Goal: Check status: Check status

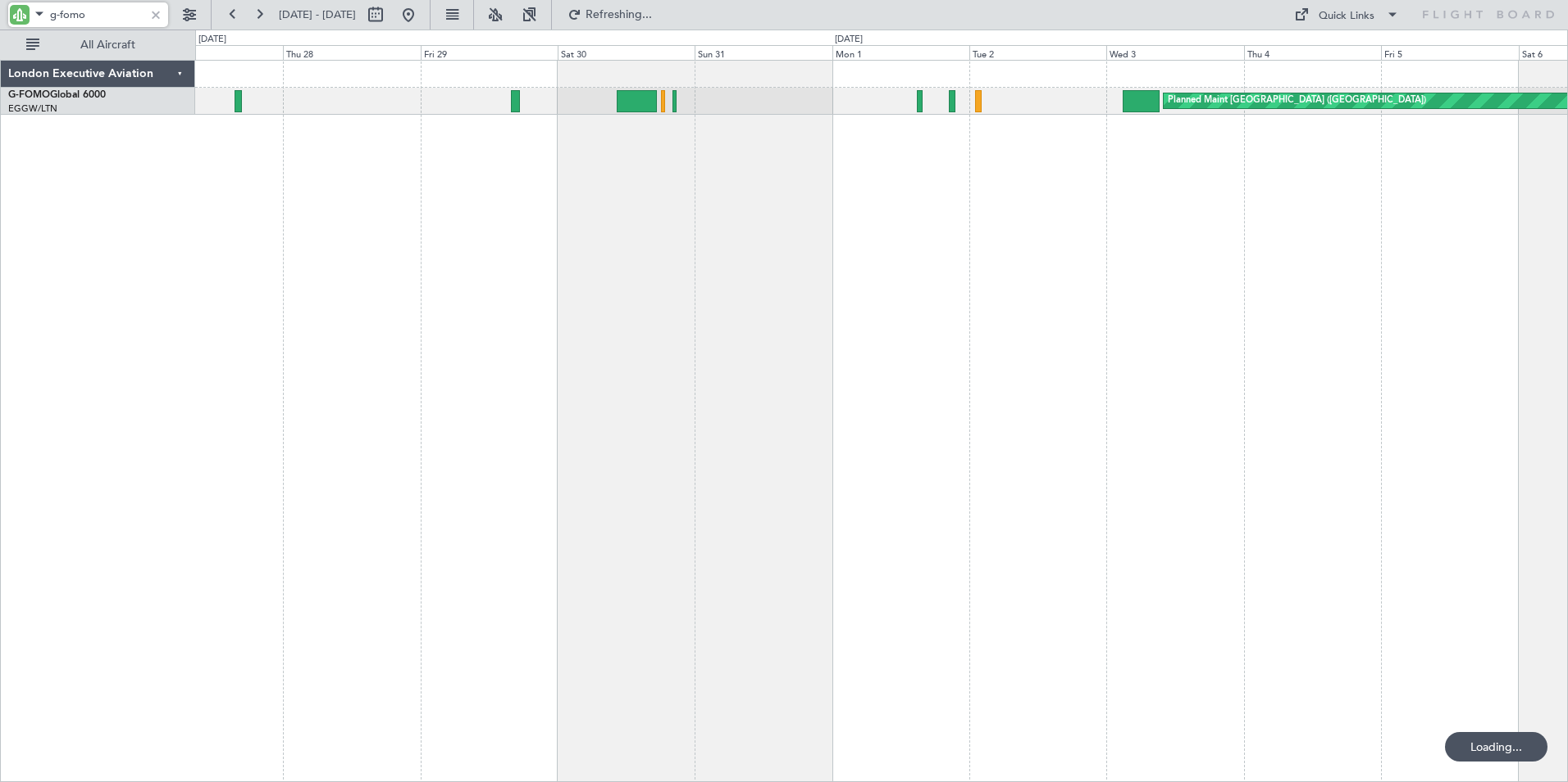
drag, startPoint x: 61, startPoint y: 12, endPoint x: 149, endPoint y: 17, distance: 88.1
click at [149, 17] on div "g-fomo" at bounding box center [88, 15] width 160 height 25
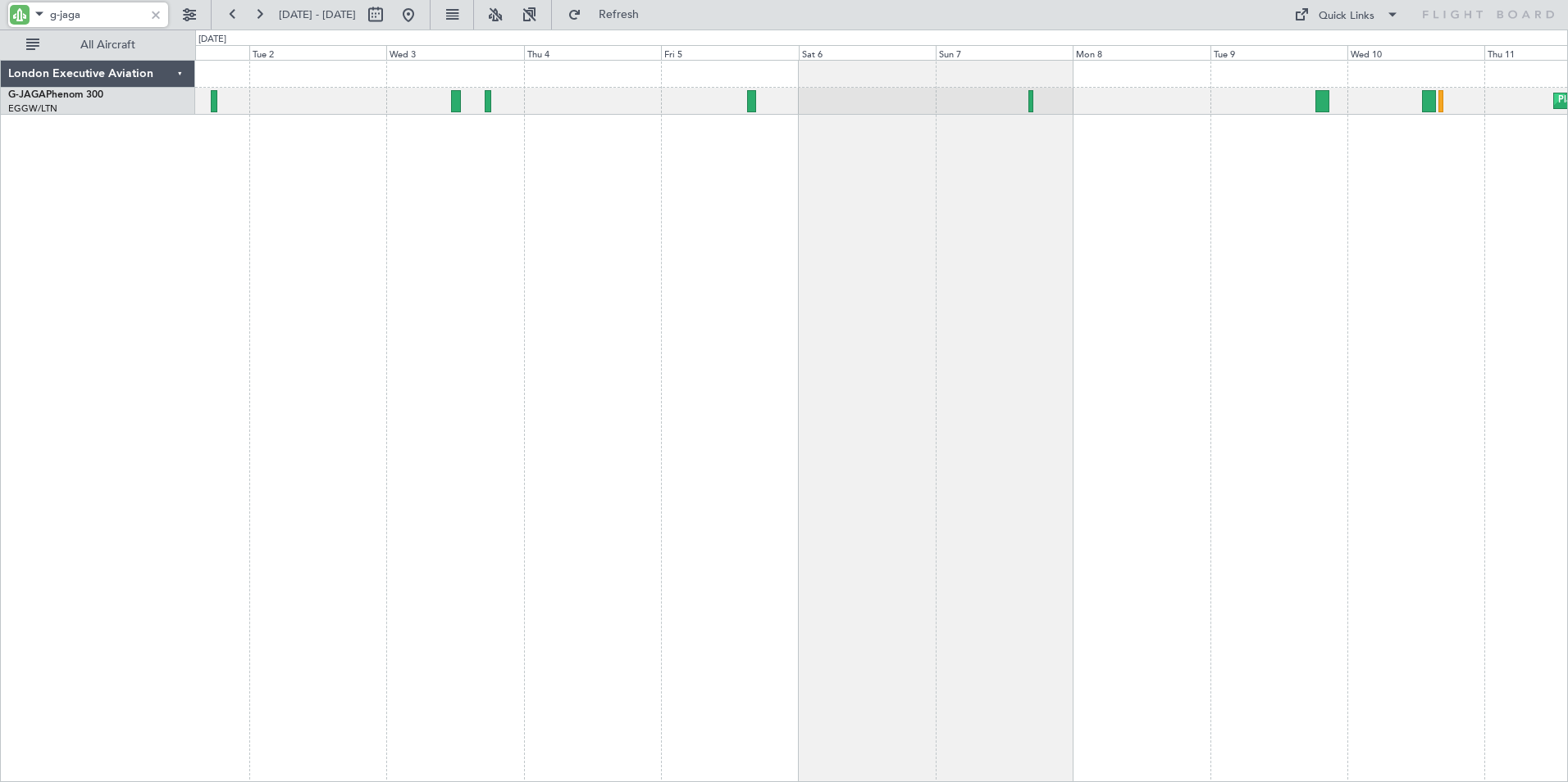
click at [200, 232] on div "Planned Maint [GEOGRAPHIC_DATA] ([GEOGRAPHIC_DATA]) Owner Ibiza" at bounding box center [881, 420] width 1373 height 722
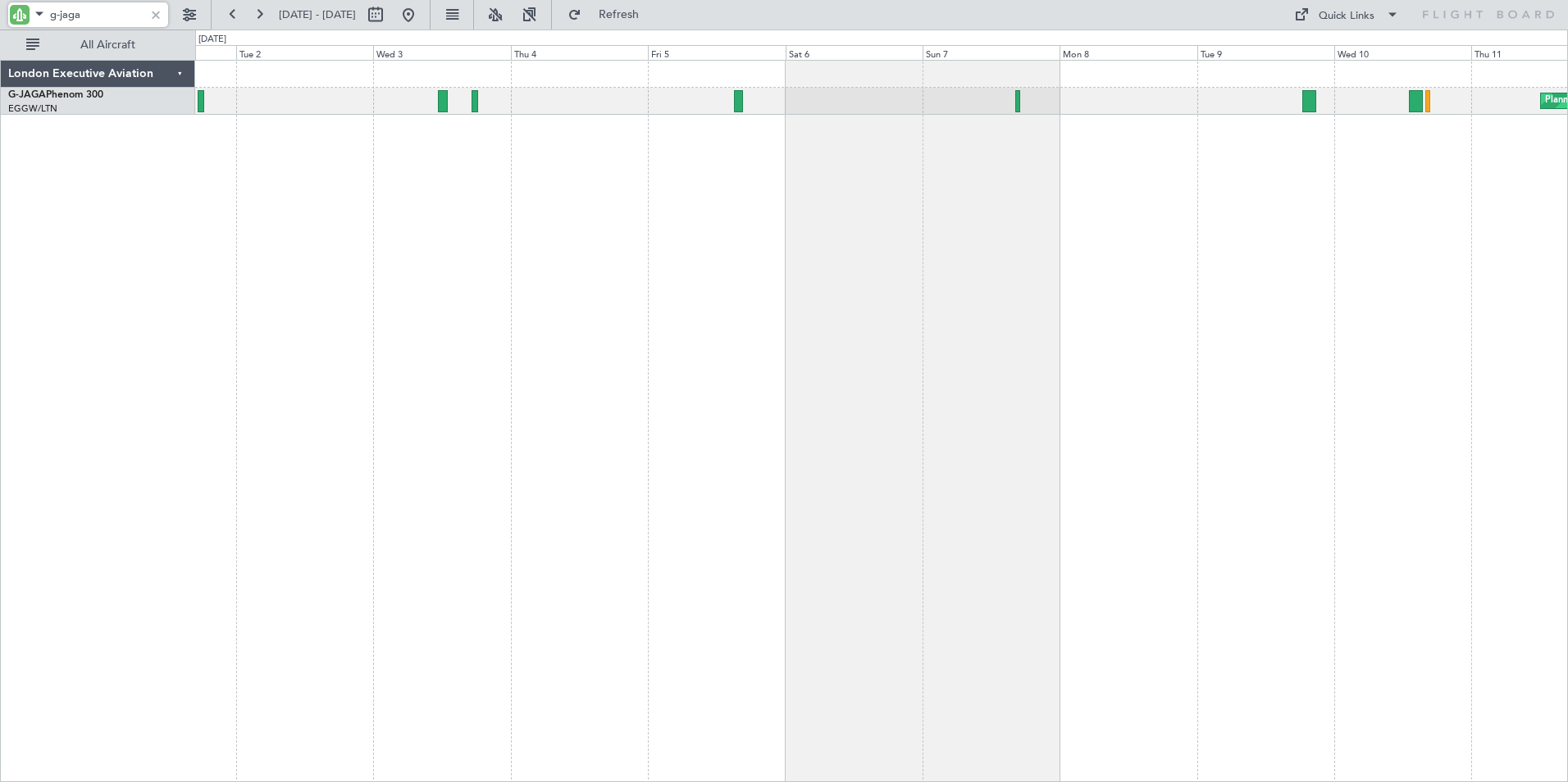
click at [973, 218] on div "Planned Maint [GEOGRAPHIC_DATA] ([GEOGRAPHIC_DATA]) Owner Ibiza" at bounding box center [881, 420] width 1373 height 722
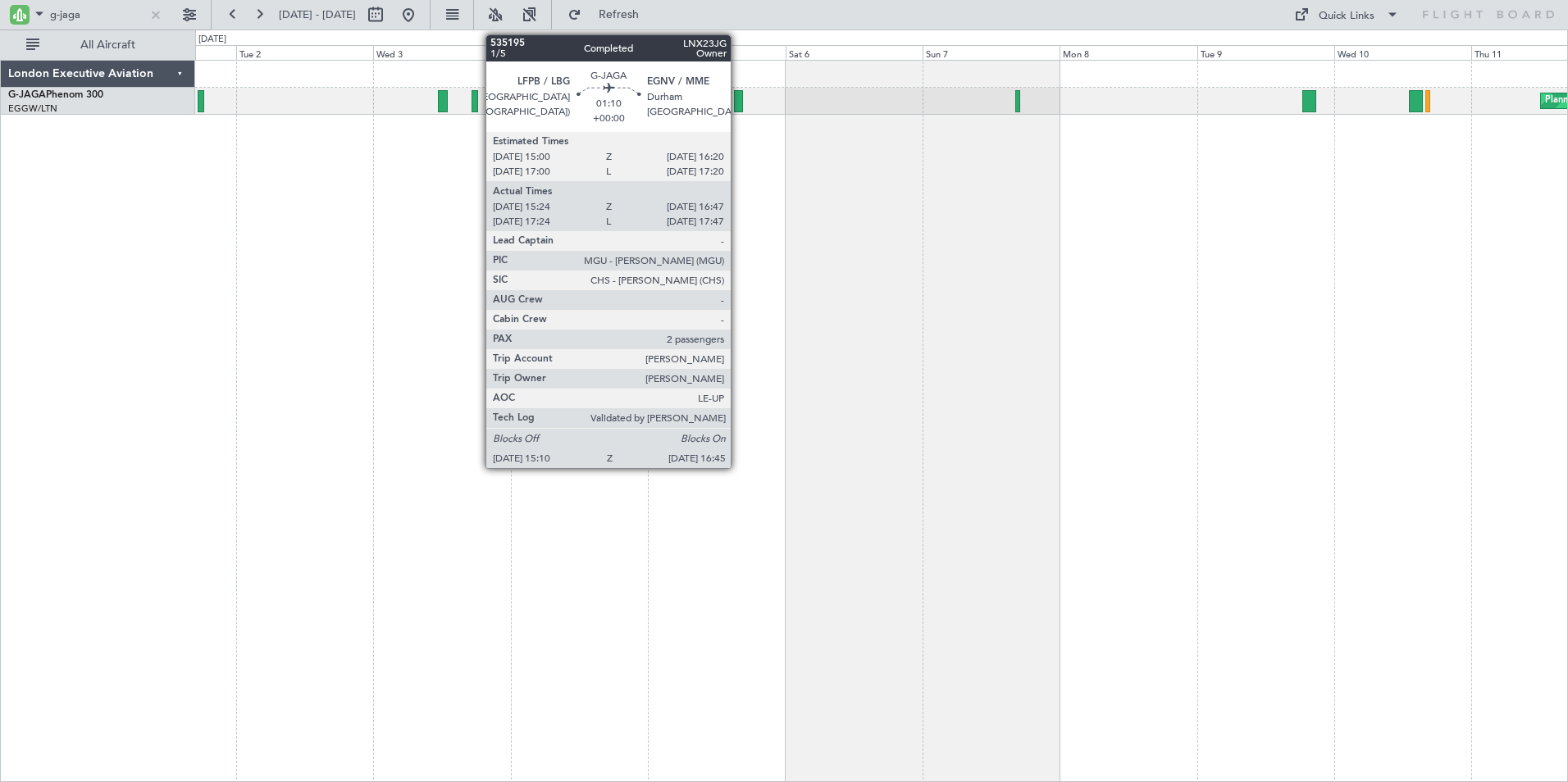
click at [739, 102] on div at bounding box center [739, 101] width 10 height 22
click at [739, 98] on div at bounding box center [739, 101] width 10 height 22
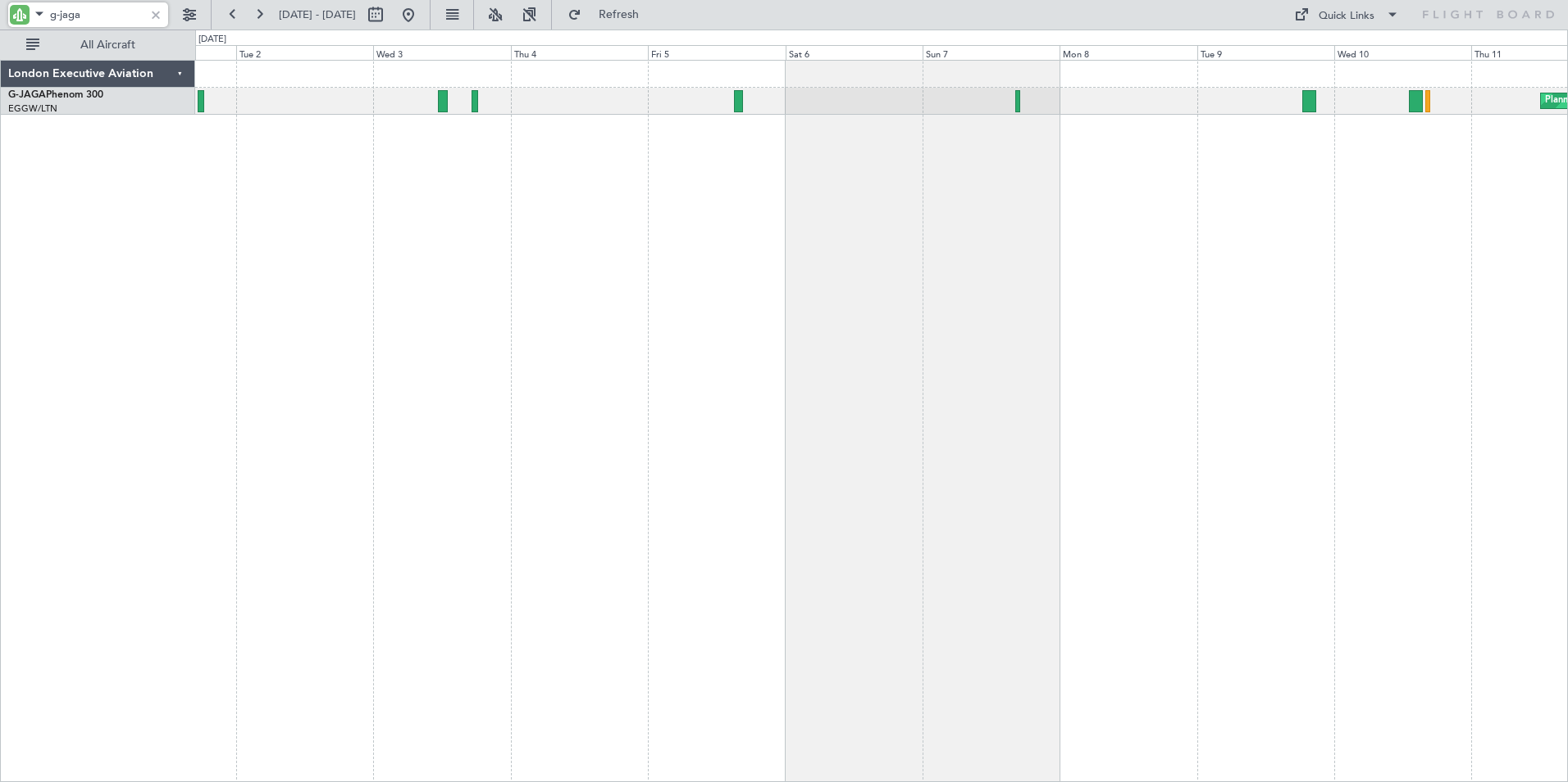
drag, startPoint x: 108, startPoint y: 22, endPoint x: 19, endPoint y: 17, distance: 89.1
click at [19, 17] on div "g-jaga" at bounding box center [88, 15] width 160 height 25
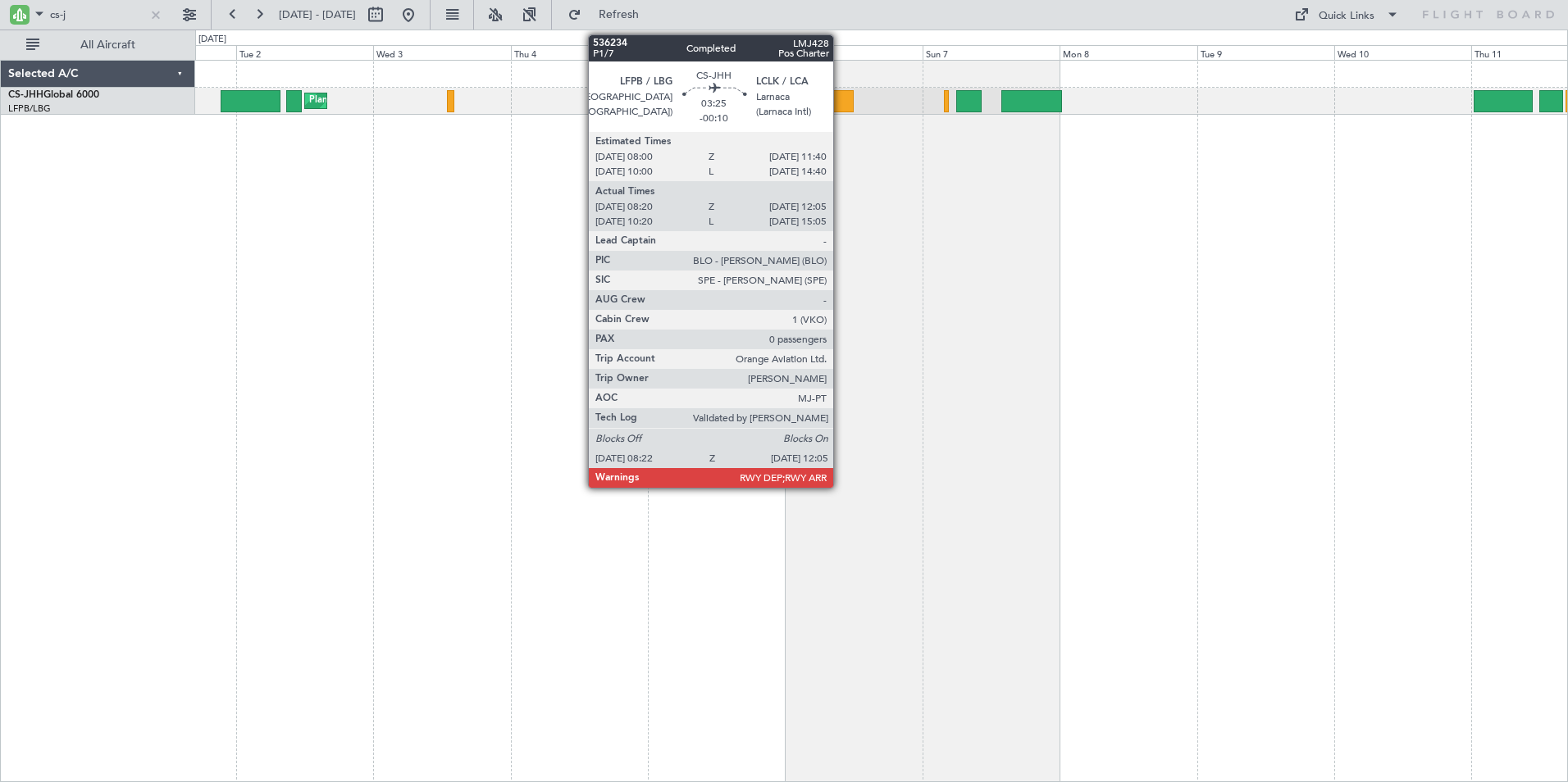
click at [841, 100] on div at bounding box center [843, 101] width 21 height 22
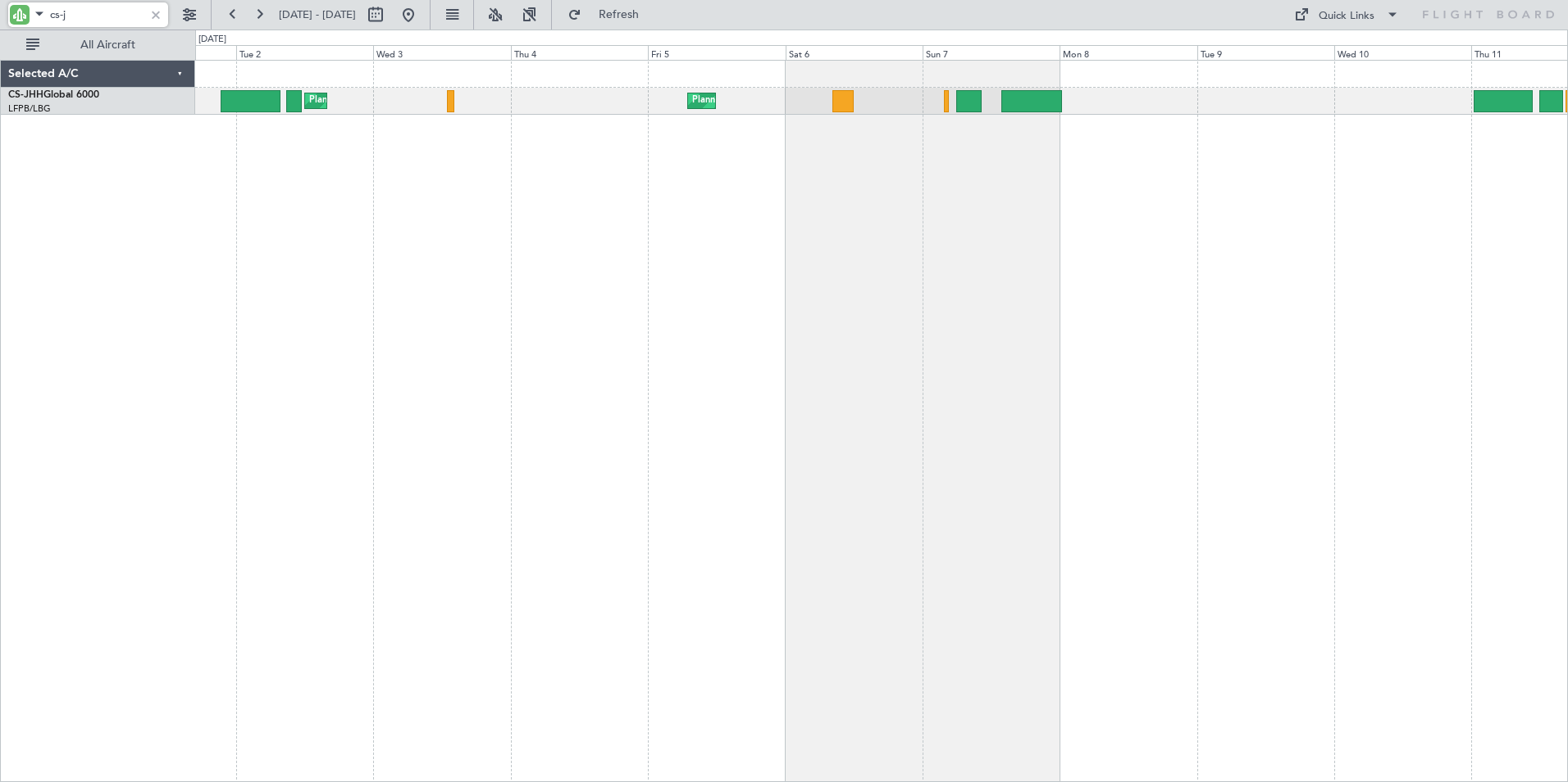
drag, startPoint x: 67, startPoint y: 16, endPoint x: -4, endPoint y: 4, distance: 72.0
click at [0, 4] on html "cs-j [DATE] - [DATE] Refresh Quick Links All Aircraft Planned Maint [GEOGRAPHIC…" at bounding box center [784, 391] width 1568 height 782
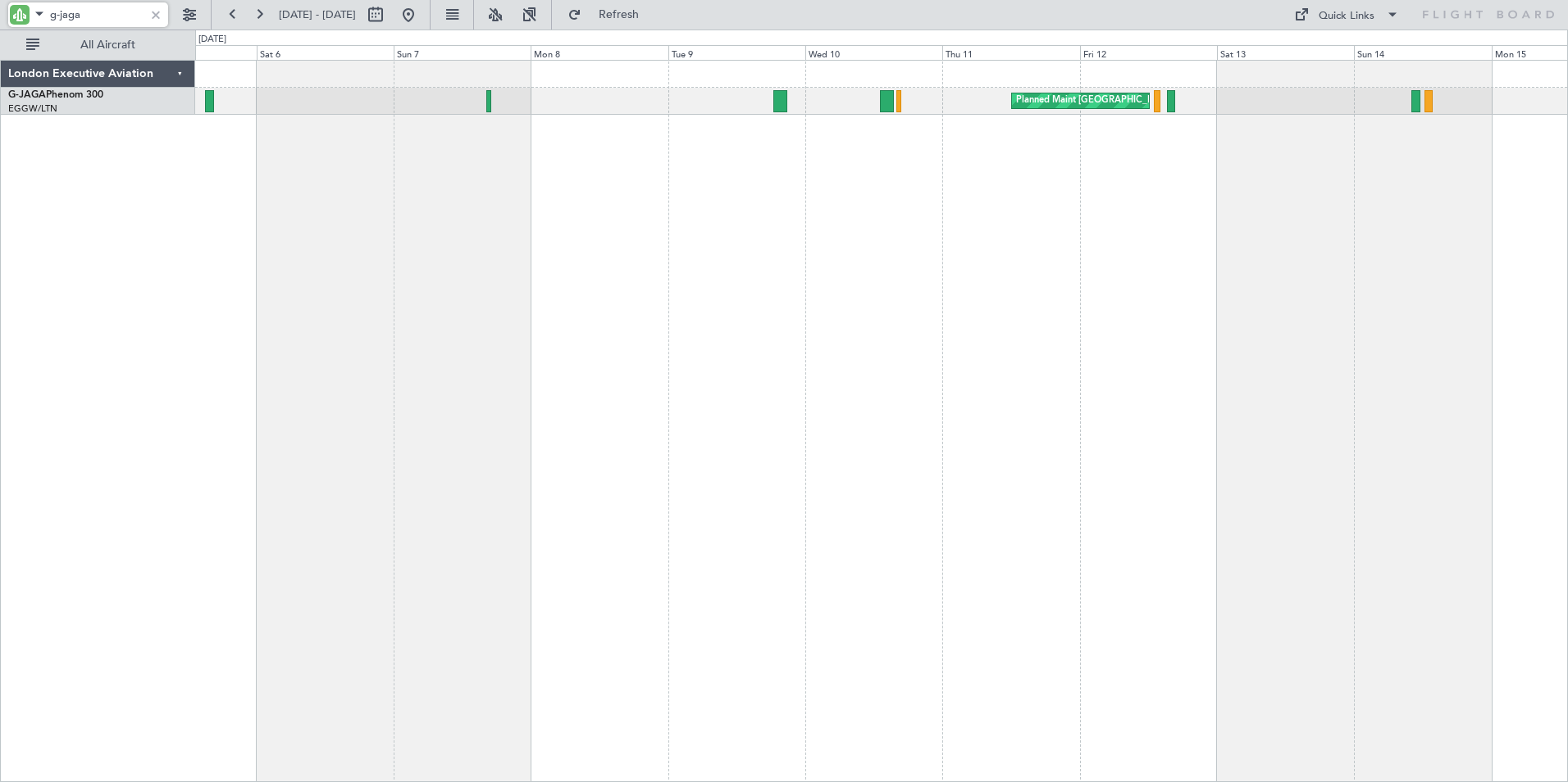
click at [445, 211] on div "Planned Maint [GEOGRAPHIC_DATA] ([GEOGRAPHIC_DATA])" at bounding box center [881, 420] width 1373 height 722
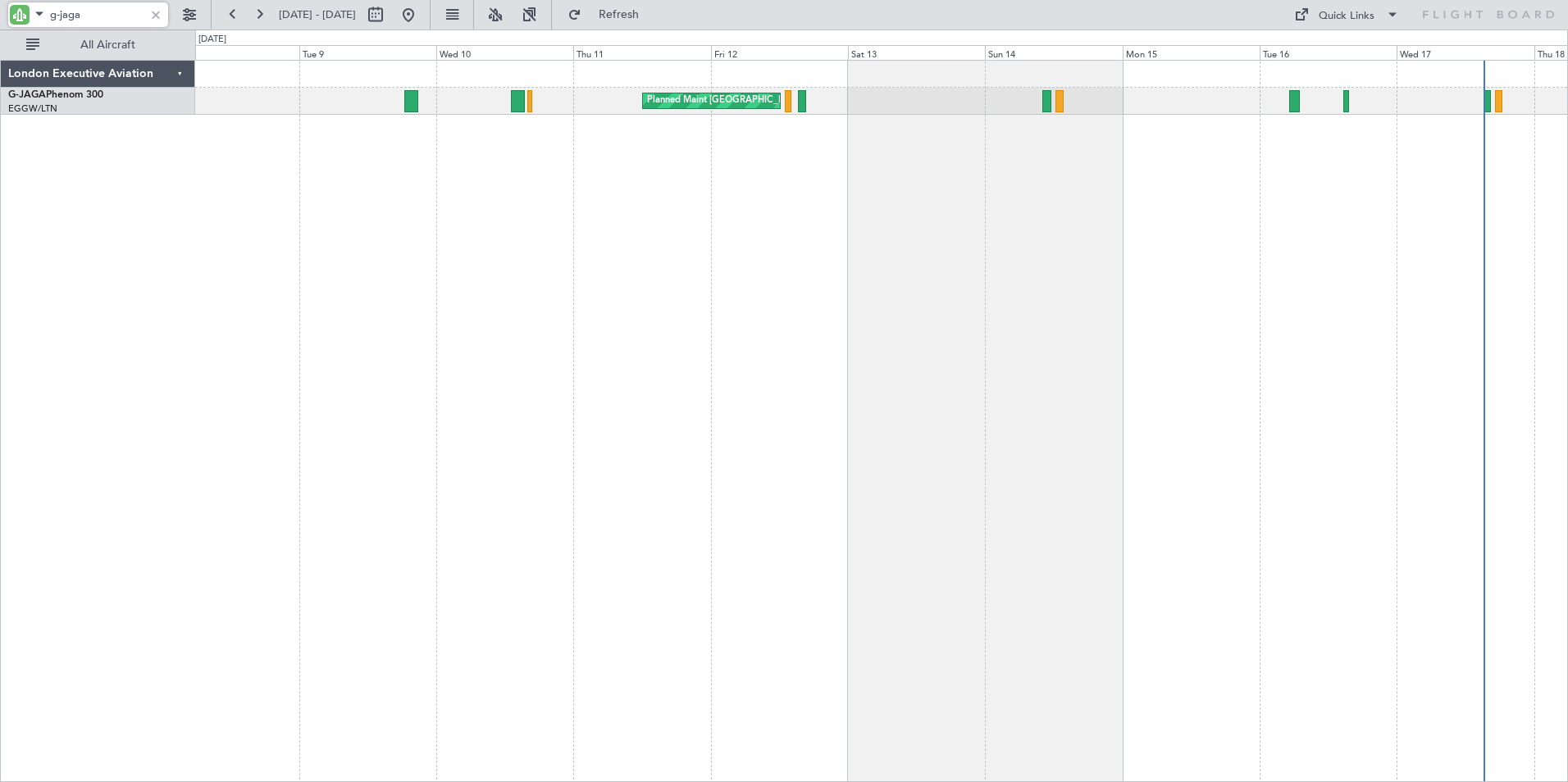
click at [600, 194] on div "Planned Maint [GEOGRAPHIC_DATA] ([GEOGRAPHIC_DATA])" at bounding box center [881, 420] width 1373 height 722
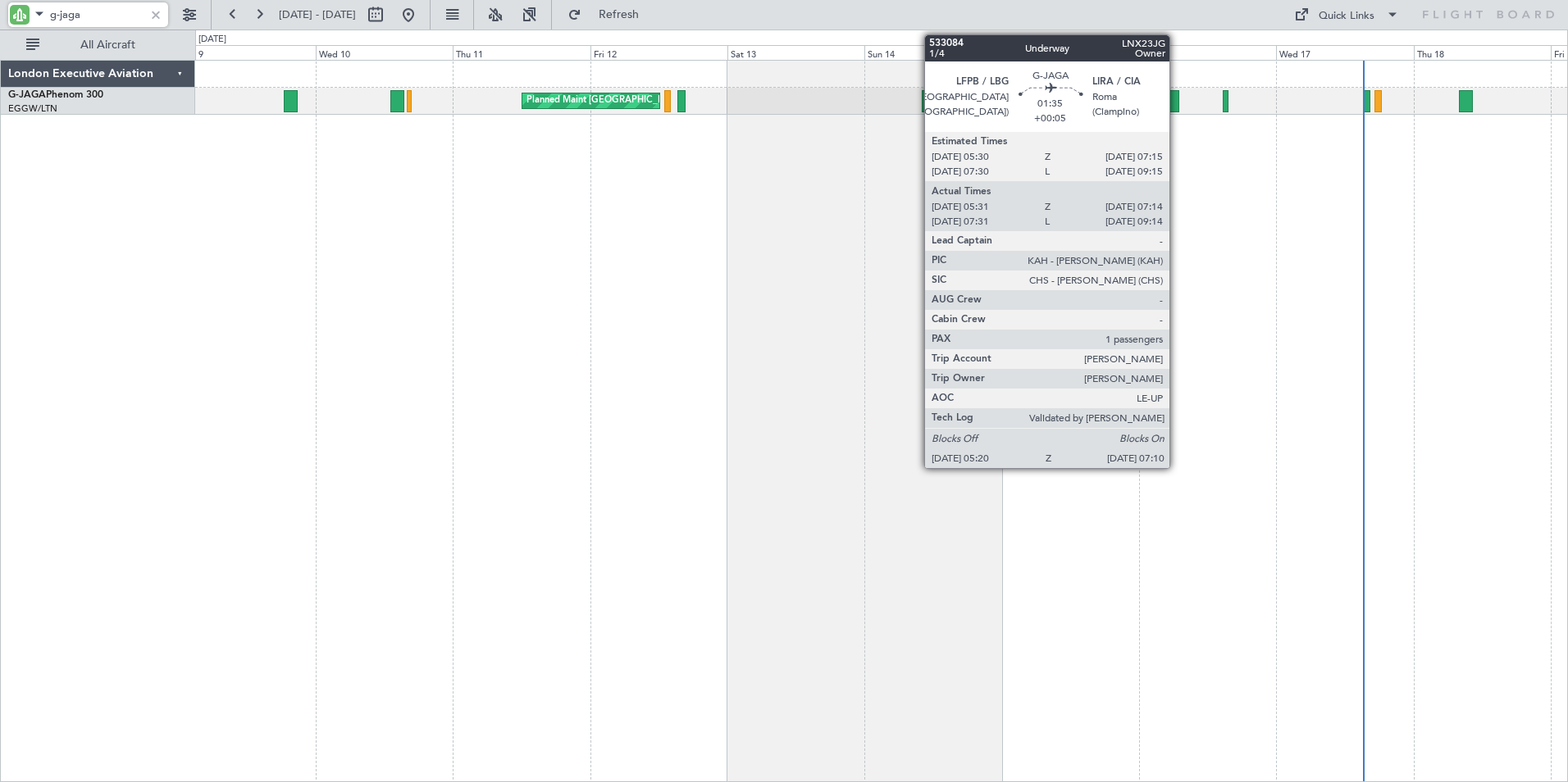
click at [1177, 98] on div at bounding box center [1174, 101] width 11 height 22
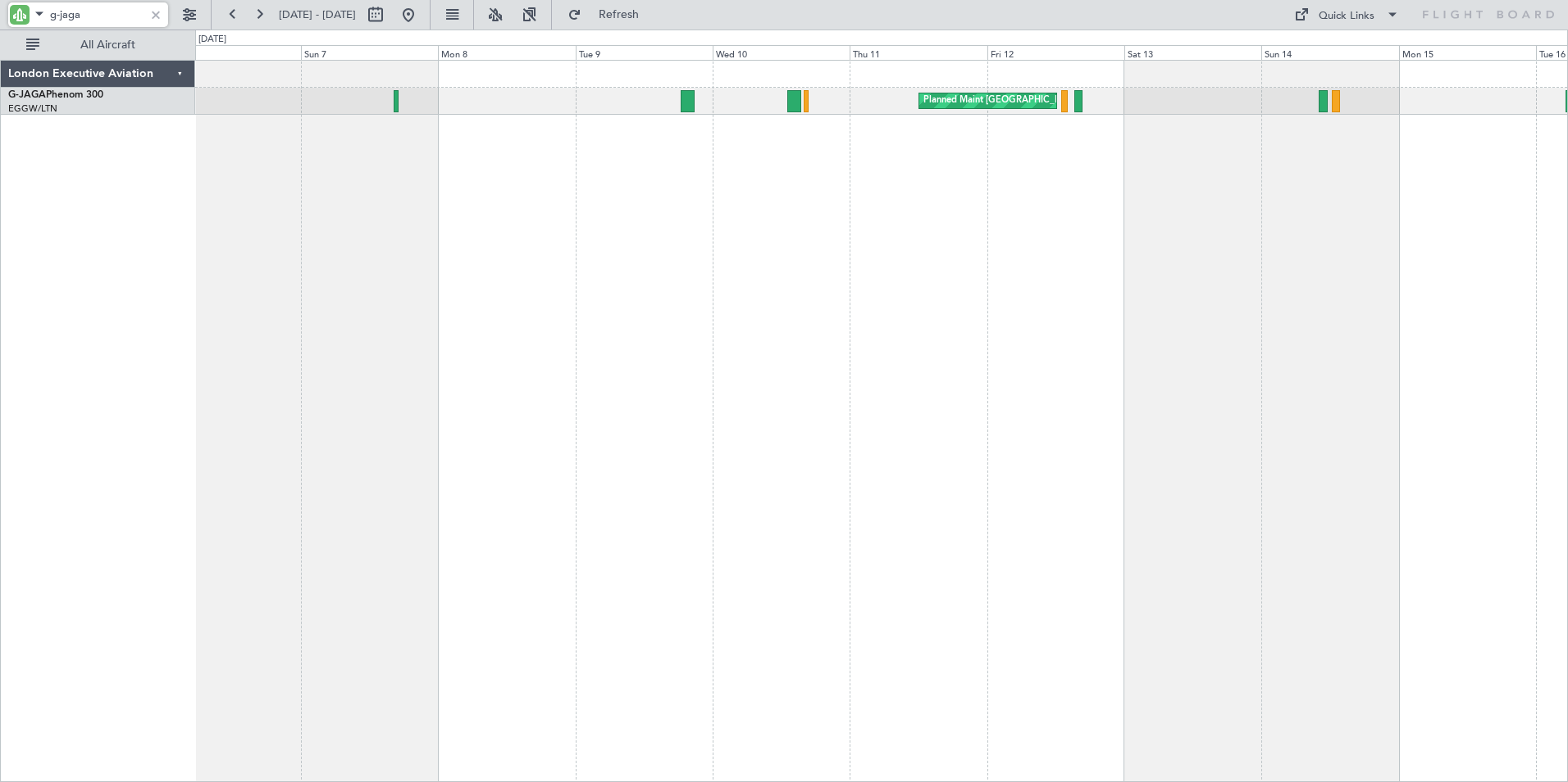
click at [1073, 198] on div "Planned Maint [GEOGRAPHIC_DATA] ([GEOGRAPHIC_DATA])" at bounding box center [881, 420] width 1373 height 722
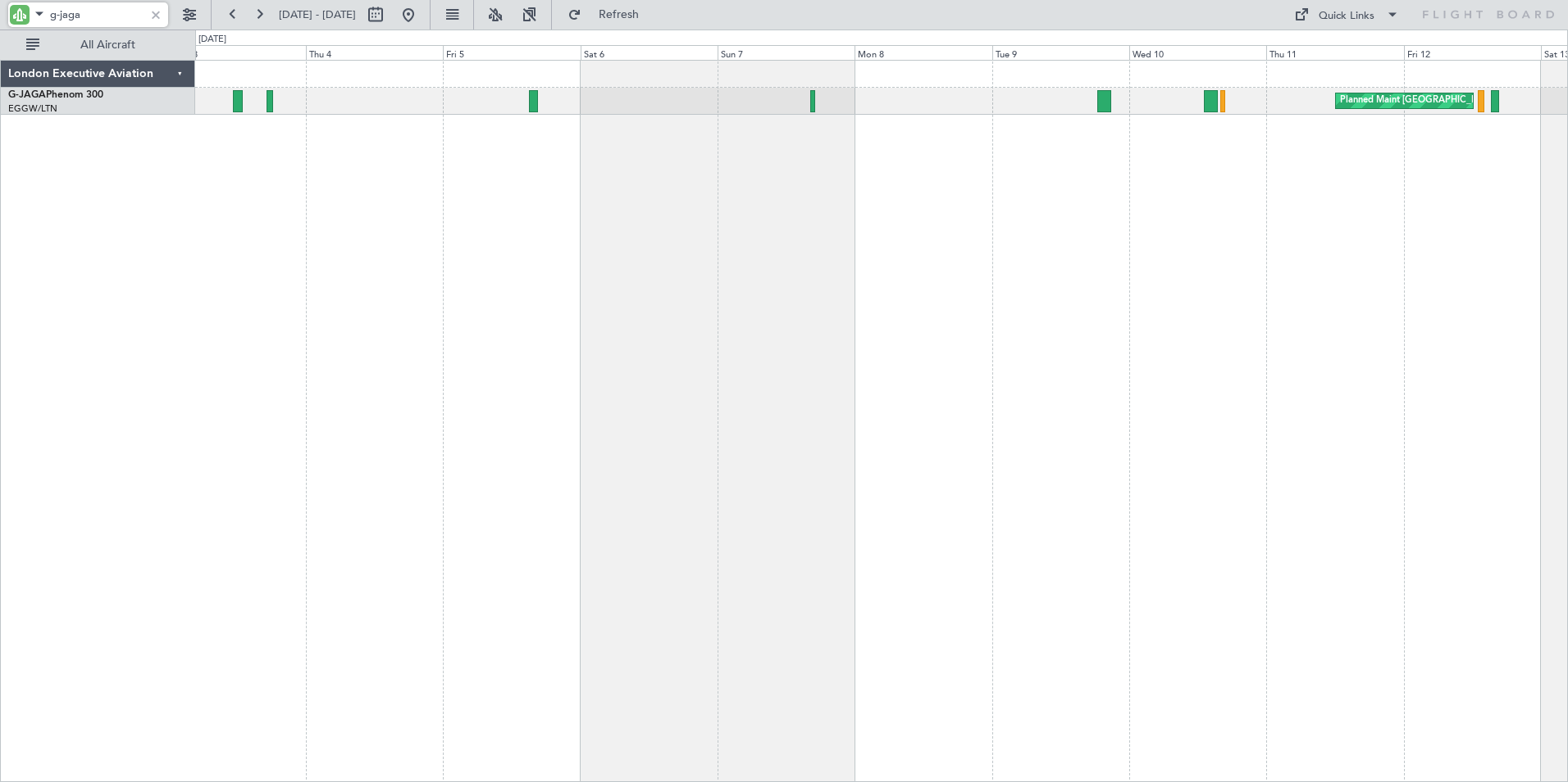
click at [945, 200] on div "Planned Maint [GEOGRAPHIC_DATA] ([GEOGRAPHIC_DATA])" at bounding box center [881, 420] width 1373 height 722
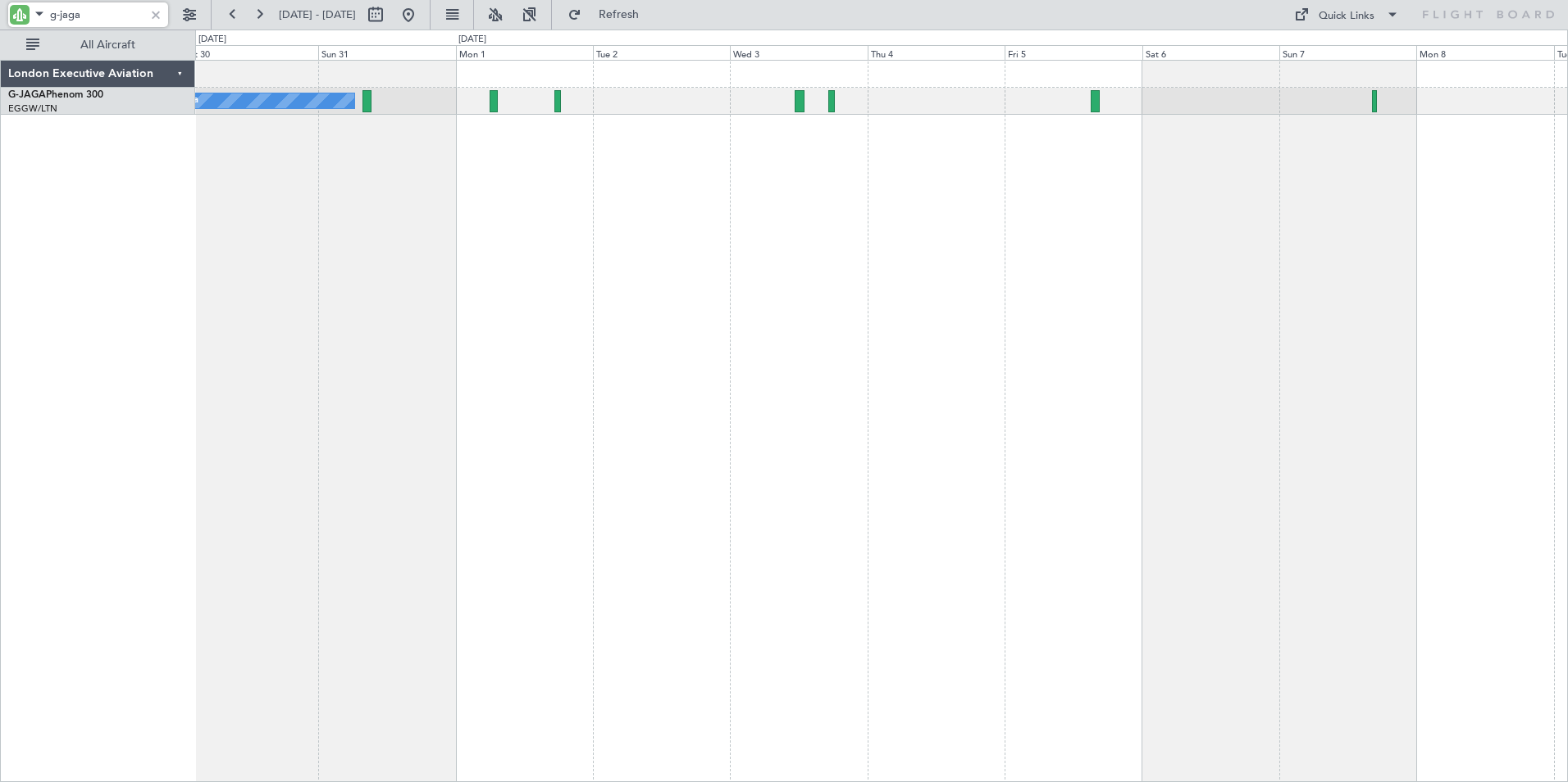
click at [923, 204] on div "Owner Ibiza Planned Maint [GEOGRAPHIC_DATA] ([GEOGRAPHIC_DATA])" at bounding box center [881, 420] width 1373 height 722
drag, startPoint x: 58, startPoint y: 18, endPoint x: 140, endPoint y: 25, distance: 82.3
click at [140, 25] on input "g-jaga" at bounding box center [97, 15] width 94 height 25
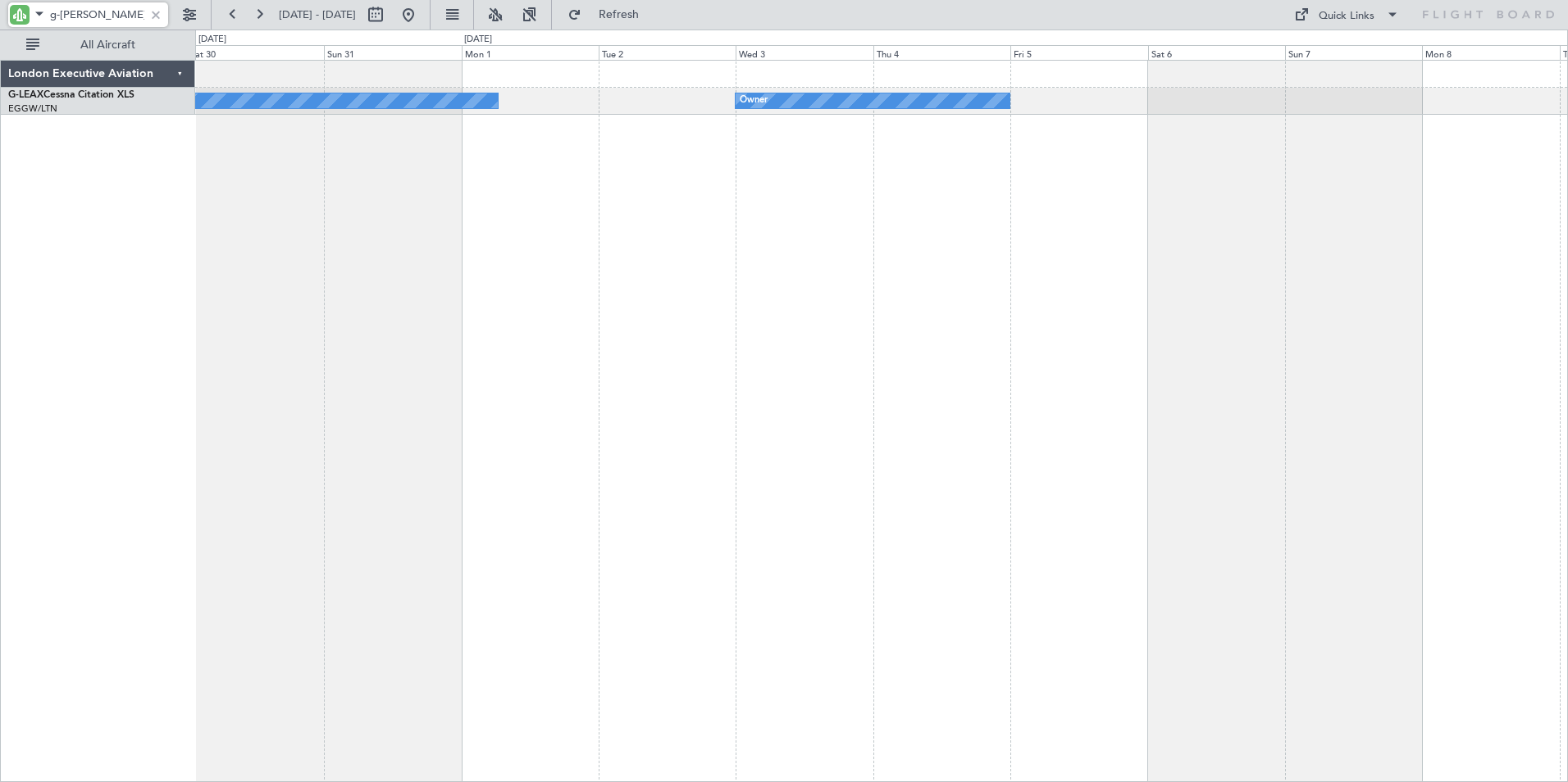
type input "g-[PERSON_NAME]"
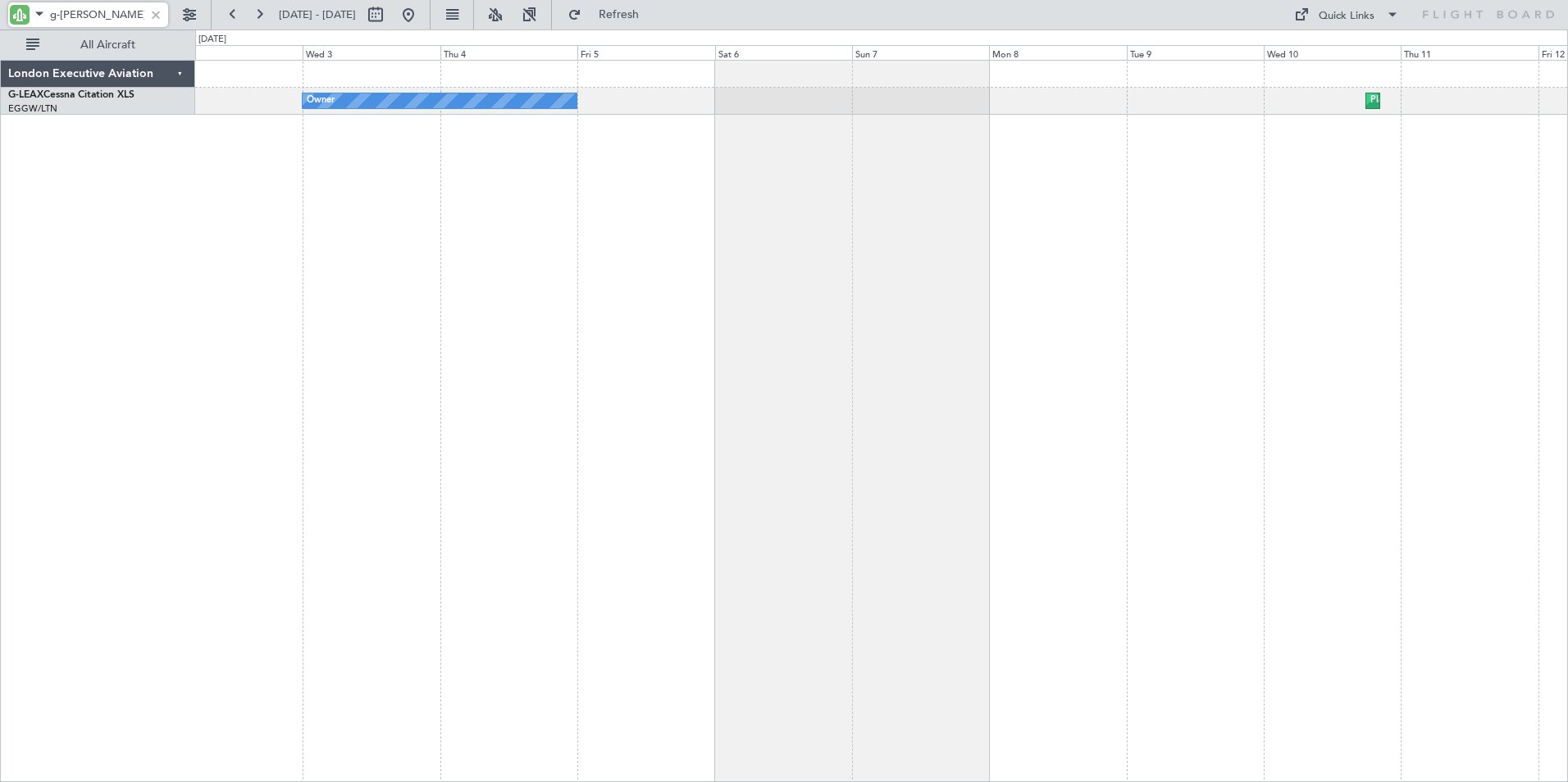
click at [453, 216] on div "Owner Planned Maint [GEOGRAPHIC_DATA] ([GEOGRAPHIC_DATA]) Owner" at bounding box center [881, 420] width 1373 height 722
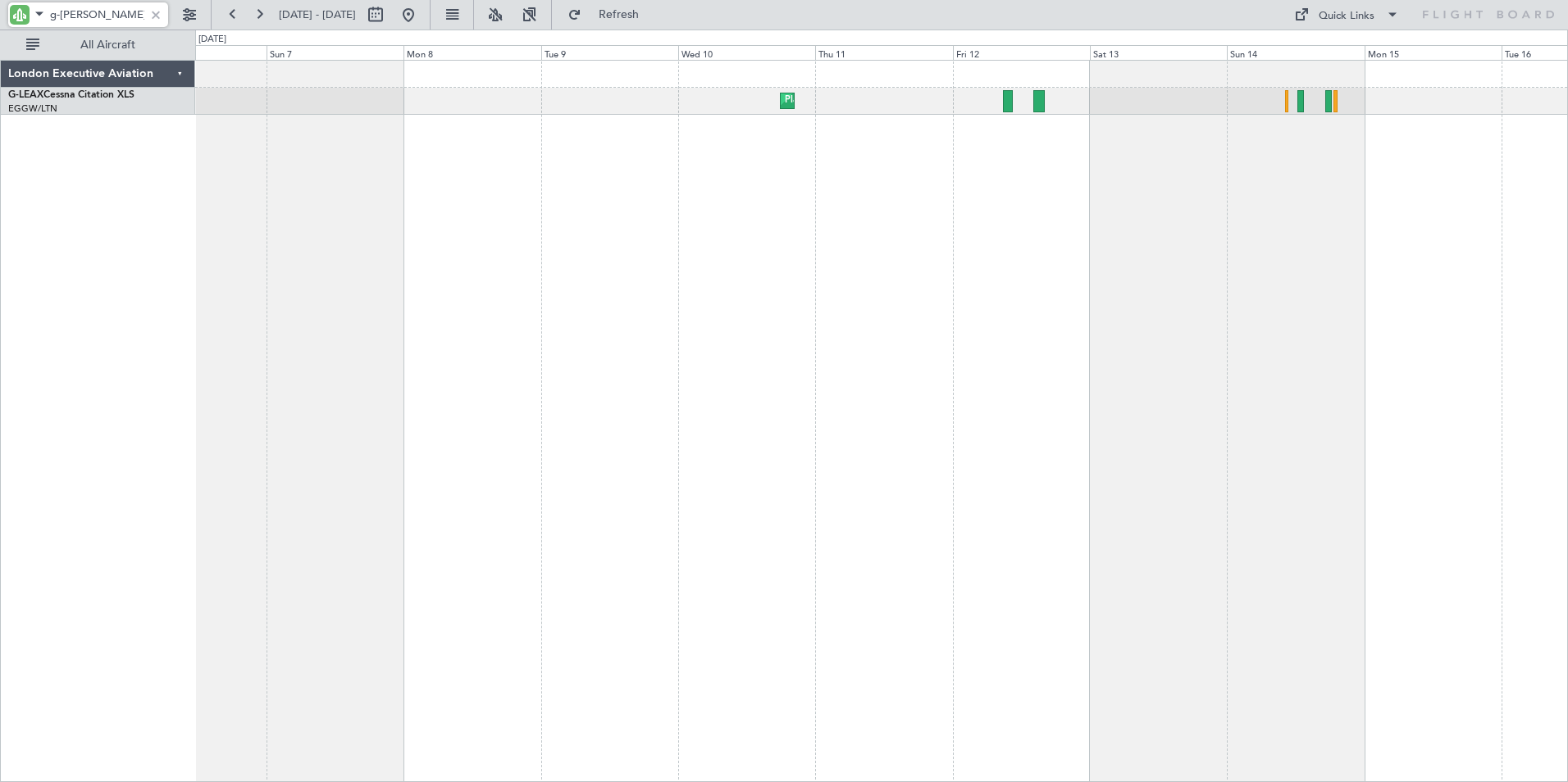
click at [510, 212] on div "Planned Maint [GEOGRAPHIC_DATA] ([GEOGRAPHIC_DATA]) Owner" at bounding box center [881, 420] width 1373 height 722
